Goal: Task Accomplishment & Management: Use online tool/utility

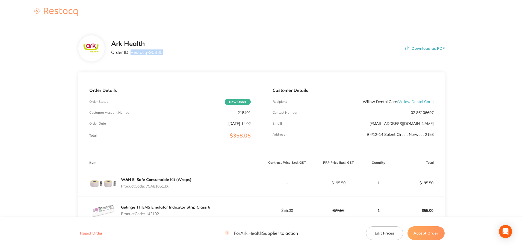
click at [131, 53] on p "Order ID: Restocq- 90935" at bounding box center [137, 52] width 52 height 5
copy p "Restocq- 90935"
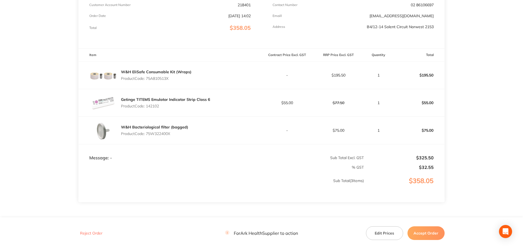
scroll to position [109, 0]
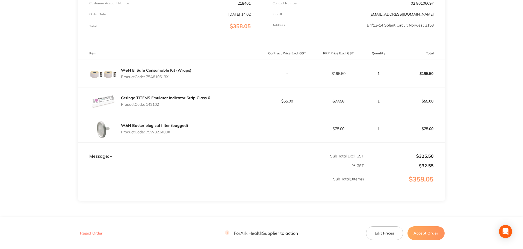
click at [429, 232] on button "Accept Order" at bounding box center [425, 233] width 37 height 14
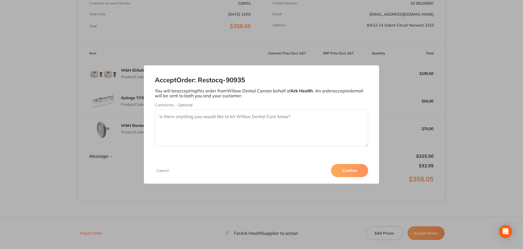
click at [352, 171] on button "Confirm" at bounding box center [349, 170] width 37 height 13
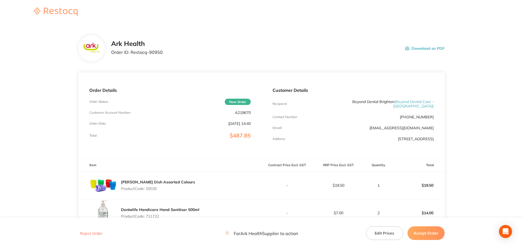
click at [423, 236] on button "Accept Order" at bounding box center [425, 233] width 37 height 14
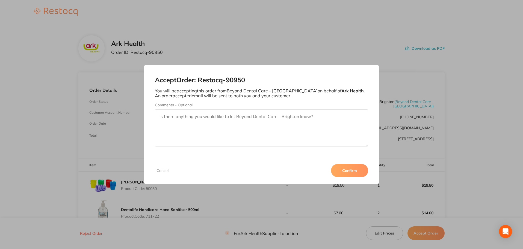
click at [349, 171] on button "Confirm" at bounding box center [349, 170] width 37 height 13
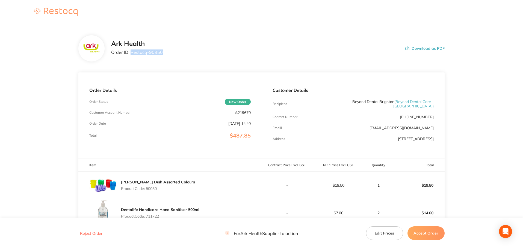
drag, startPoint x: 162, startPoint y: 52, endPoint x: 131, endPoint y: 52, distance: 31.9
click at [131, 52] on div "Ark Health Order ID: Restocq- 90950 Download as PDF" at bounding box center [277, 48] width 333 height 17
copy p "Restocq- 90950"
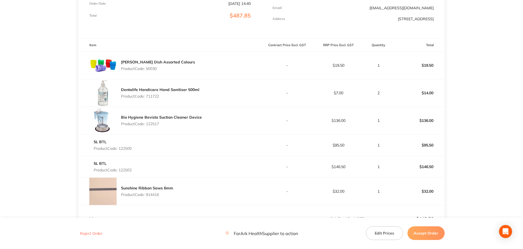
scroll to position [137, 0]
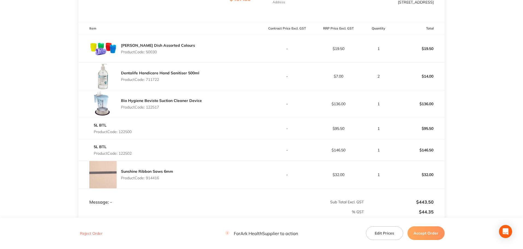
drag, startPoint x: 430, startPoint y: 231, endPoint x: 427, endPoint y: 217, distance: 14.6
click at [430, 231] on button "Accept Order" at bounding box center [425, 233] width 37 height 14
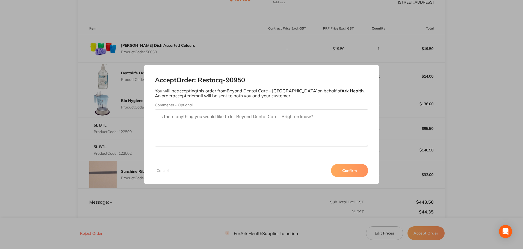
click at [351, 171] on button "Confirm" at bounding box center [349, 170] width 37 height 13
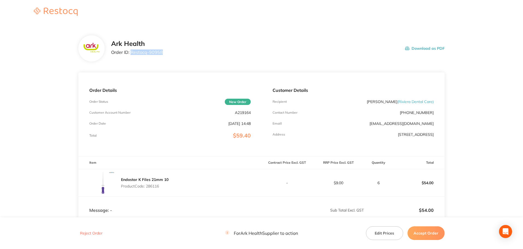
drag, startPoint x: 171, startPoint y: 52, endPoint x: 131, endPoint y: 53, distance: 40.1
click at [131, 53] on div "Ark Health Order ID: Restocq- 90958 Download as PDF" at bounding box center [277, 48] width 333 height 17
copy p "Restocq- 90958"
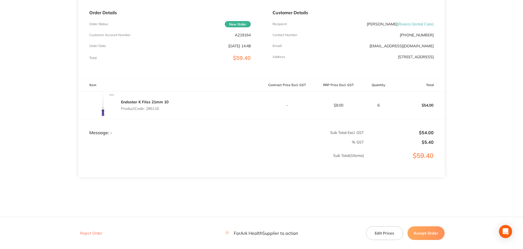
scroll to position [81, 0]
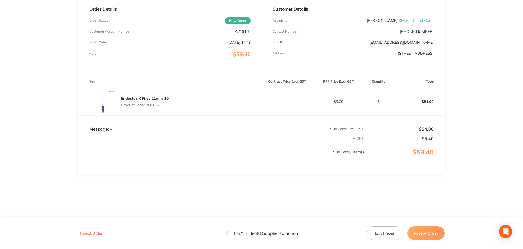
drag, startPoint x: 430, startPoint y: 231, endPoint x: 439, endPoint y: 222, distance: 13.1
click at [430, 231] on button "Accept Order" at bounding box center [425, 233] width 37 height 14
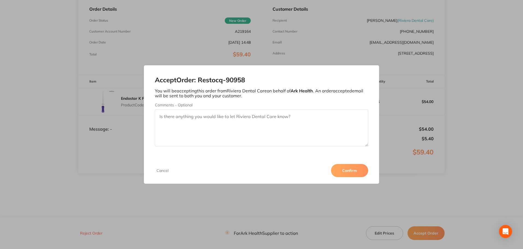
drag, startPoint x: 353, startPoint y: 168, endPoint x: 448, endPoint y: 184, distance: 96.2
click at [353, 169] on button "Confirm" at bounding box center [349, 170] width 37 height 13
